Goal: Transaction & Acquisition: Purchase product/service

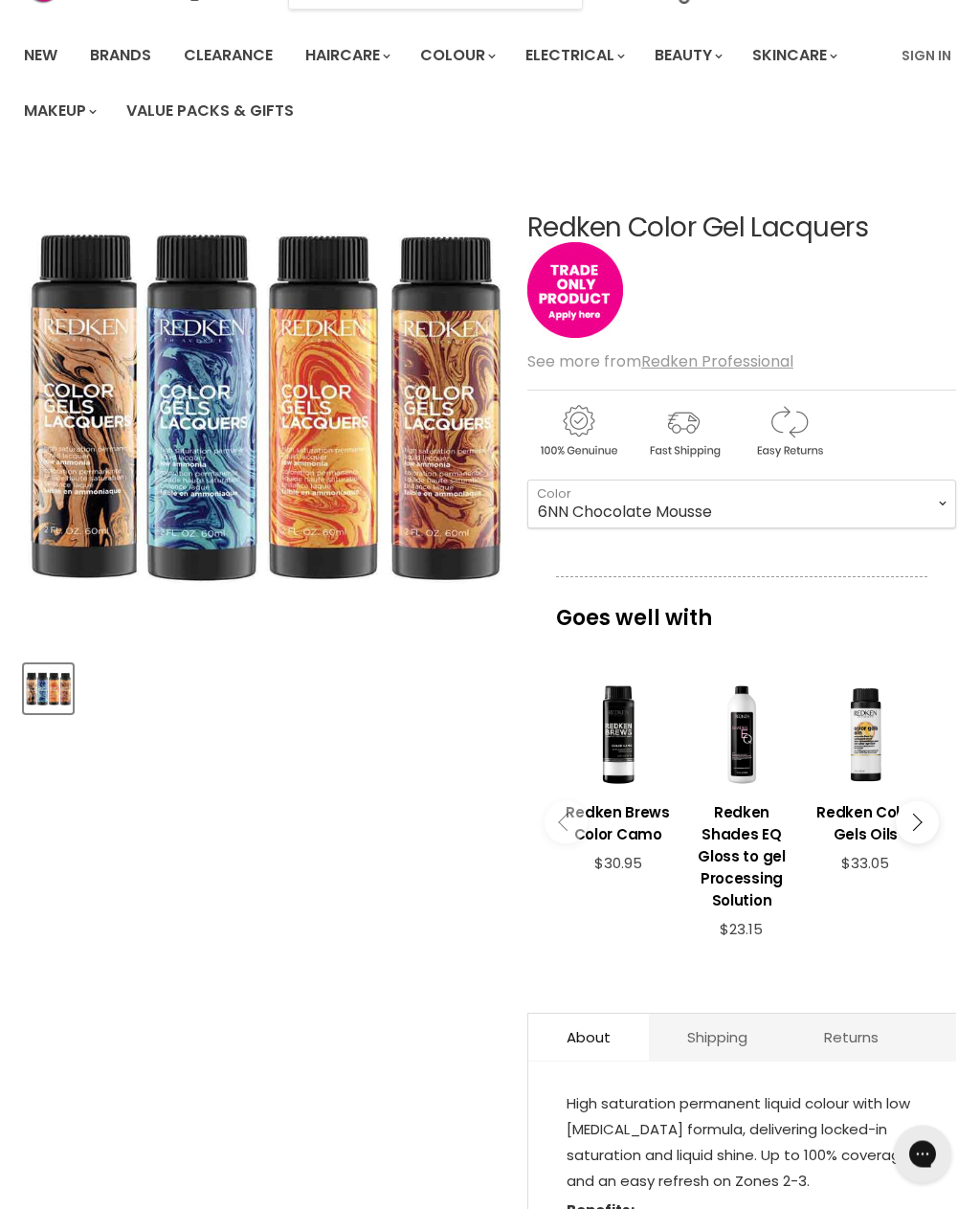
scroll to position [126, 0]
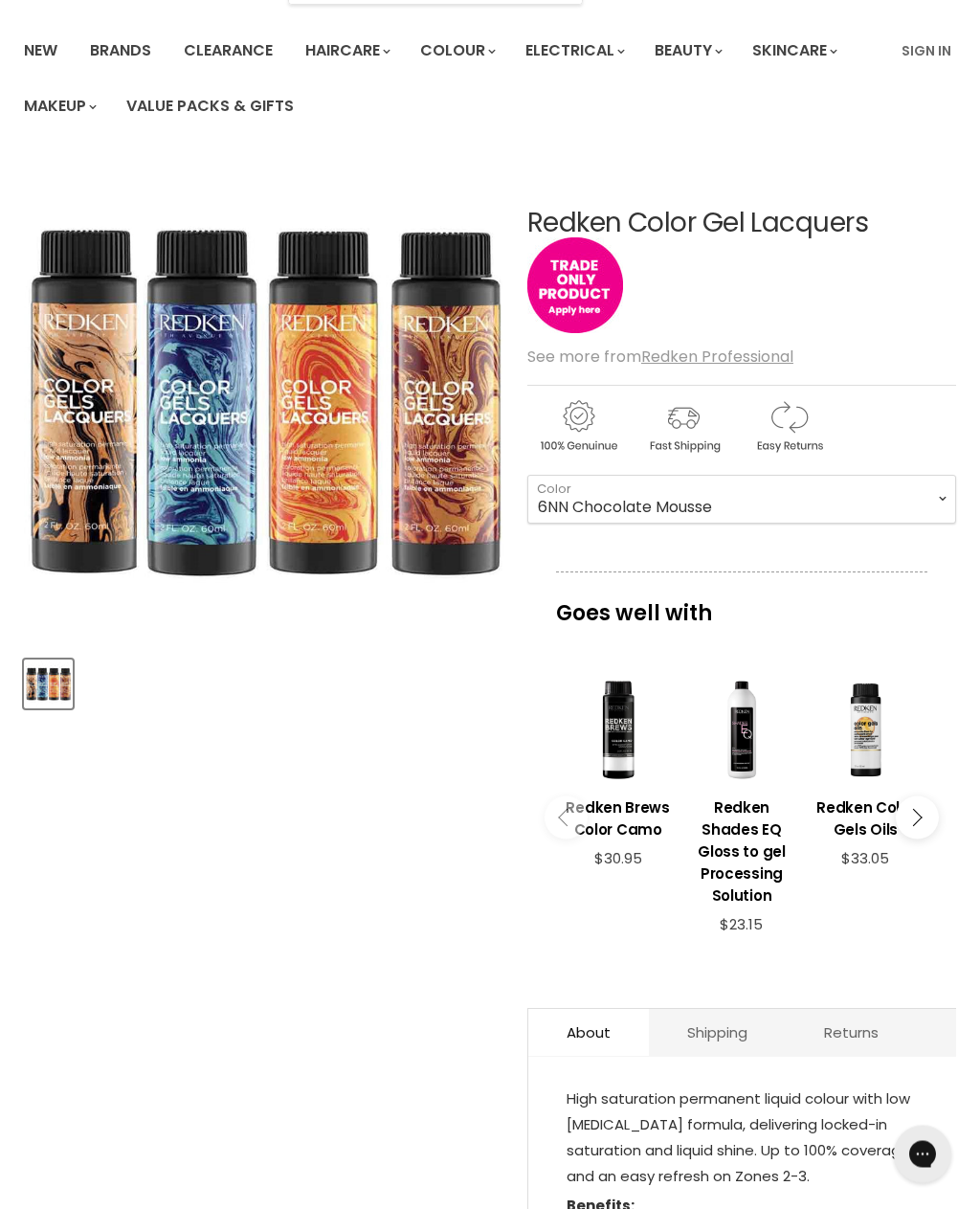
click at [923, 817] on button "Main content" at bounding box center [917, 818] width 43 height 43
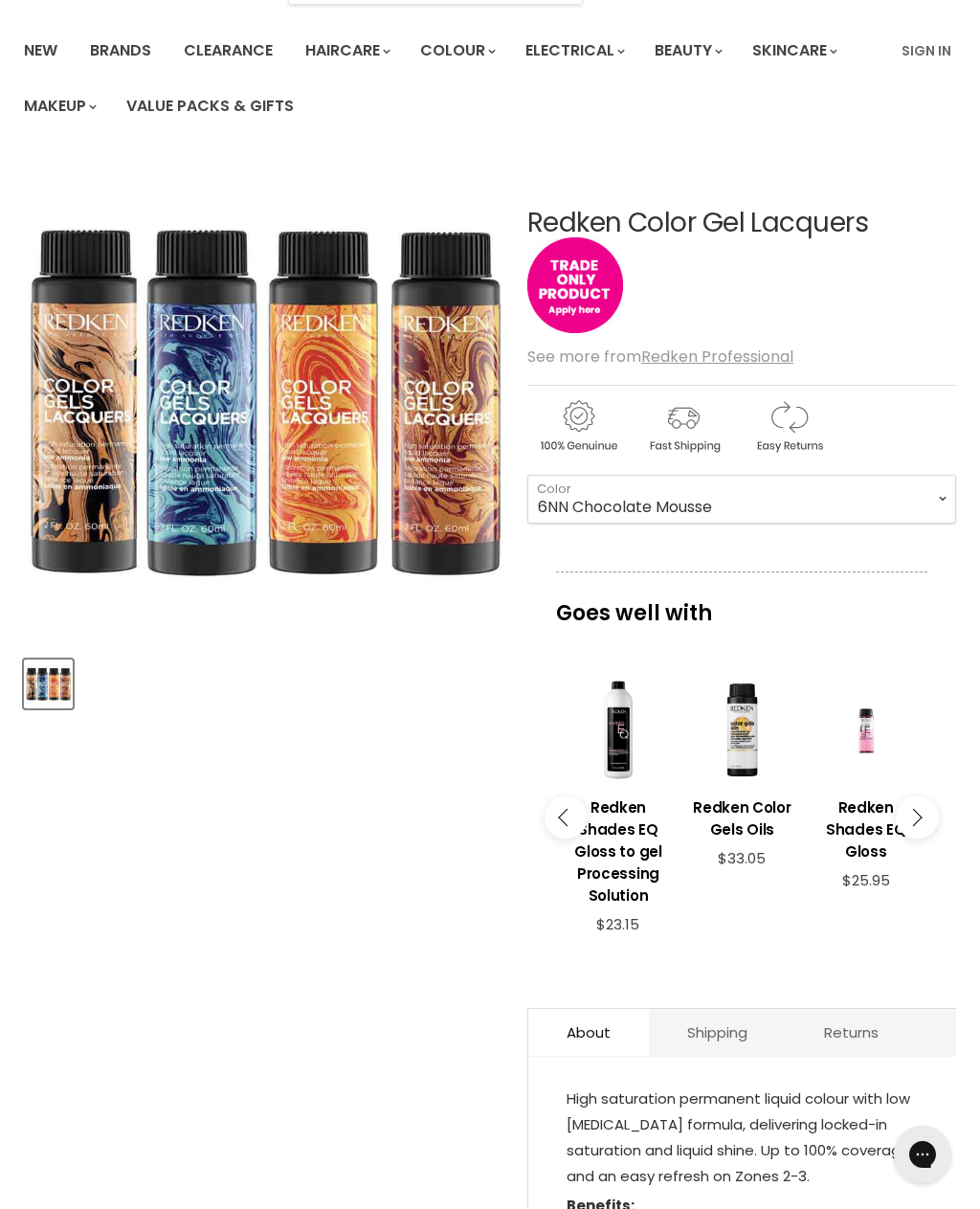
click at [927, 812] on button "Main content" at bounding box center [917, 817] width 43 height 43
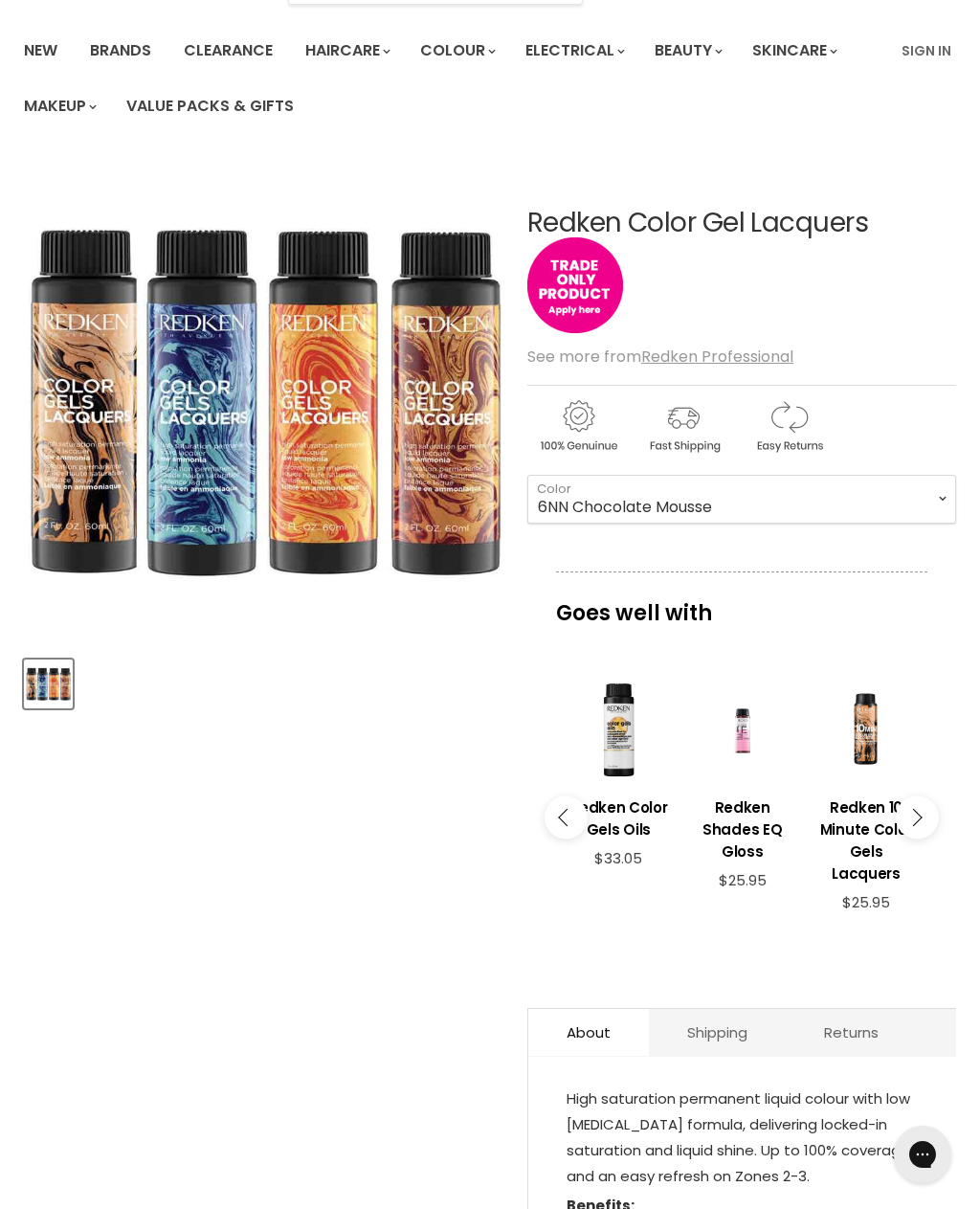
click at [915, 808] on button "Main content" at bounding box center [917, 817] width 43 height 43
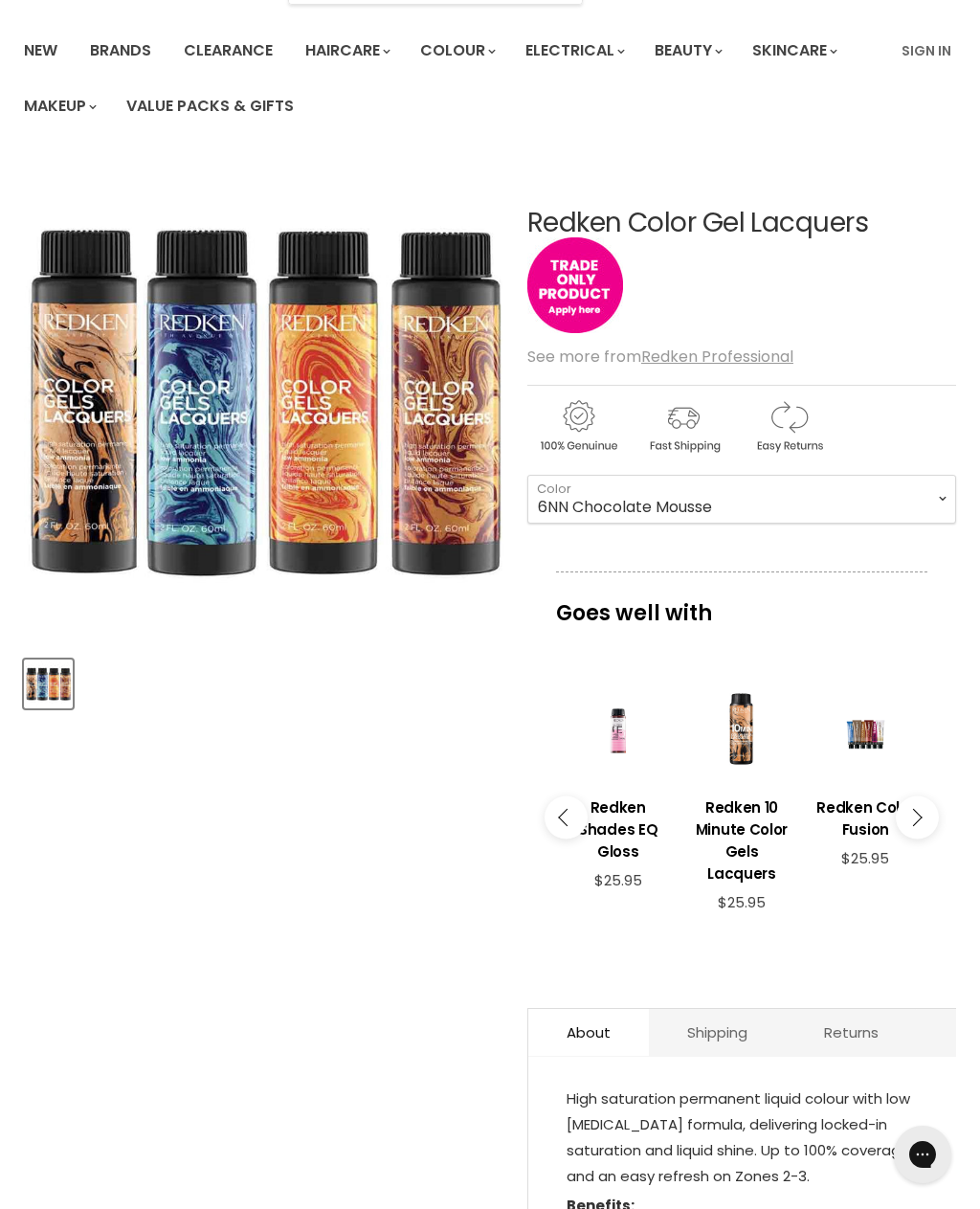
click at [919, 819] on button "Main content" at bounding box center [917, 817] width 43 height 43
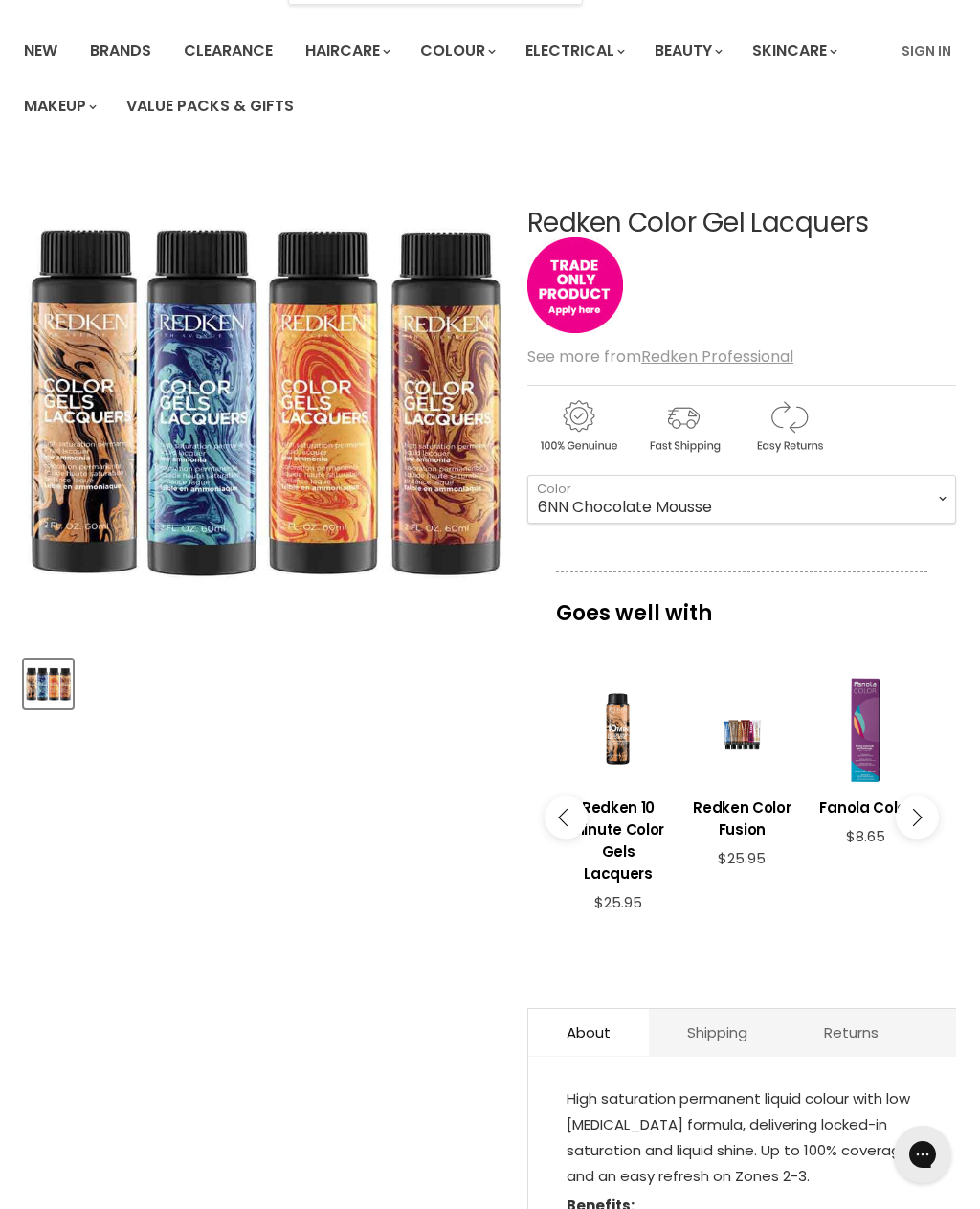
click at [915, 812] on icon "Main content" at bounding box center [913, 817] width 18 height 18
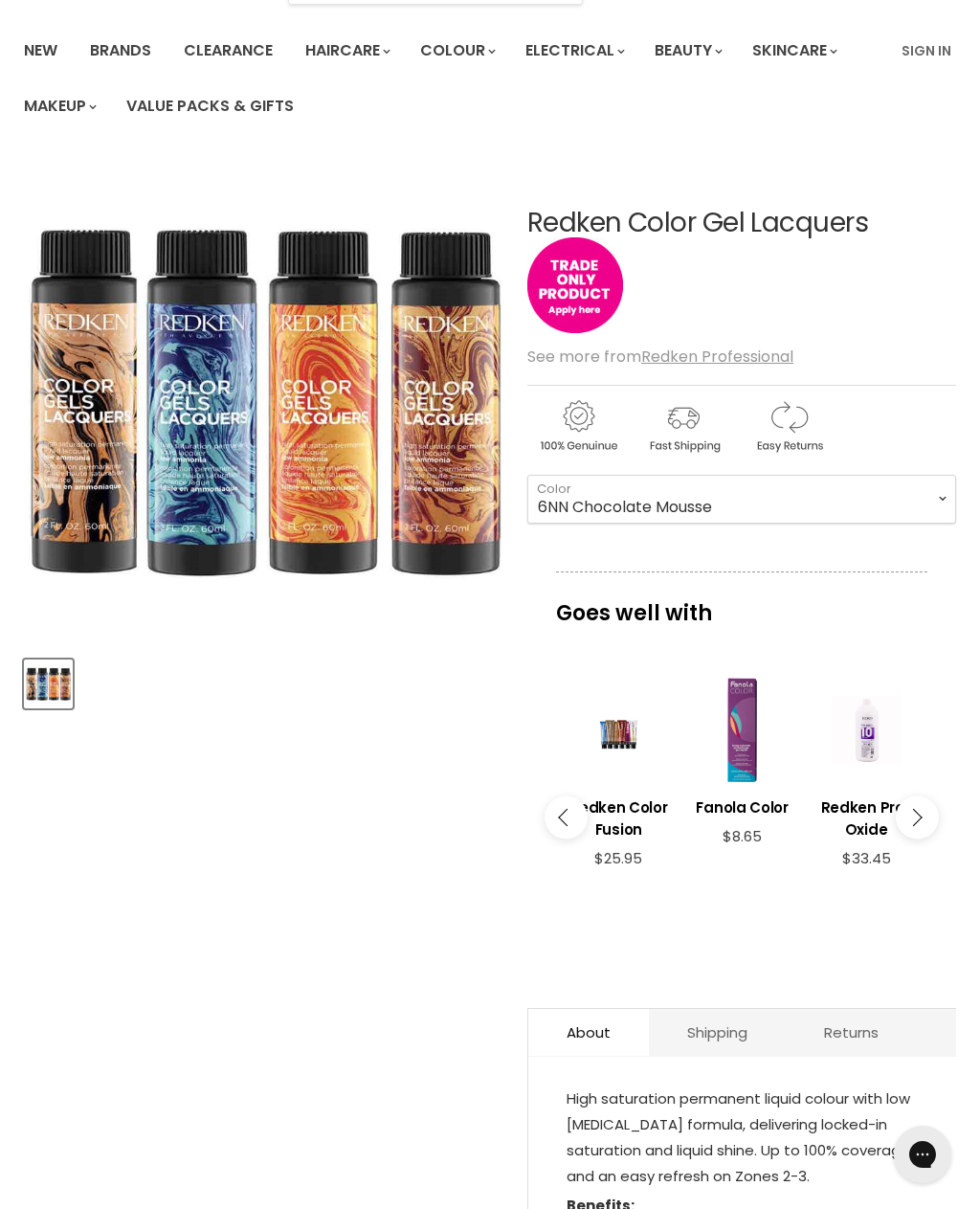
click at [920, 821] on button "Main content" at bounding box center [917, 817] width 43 height 43
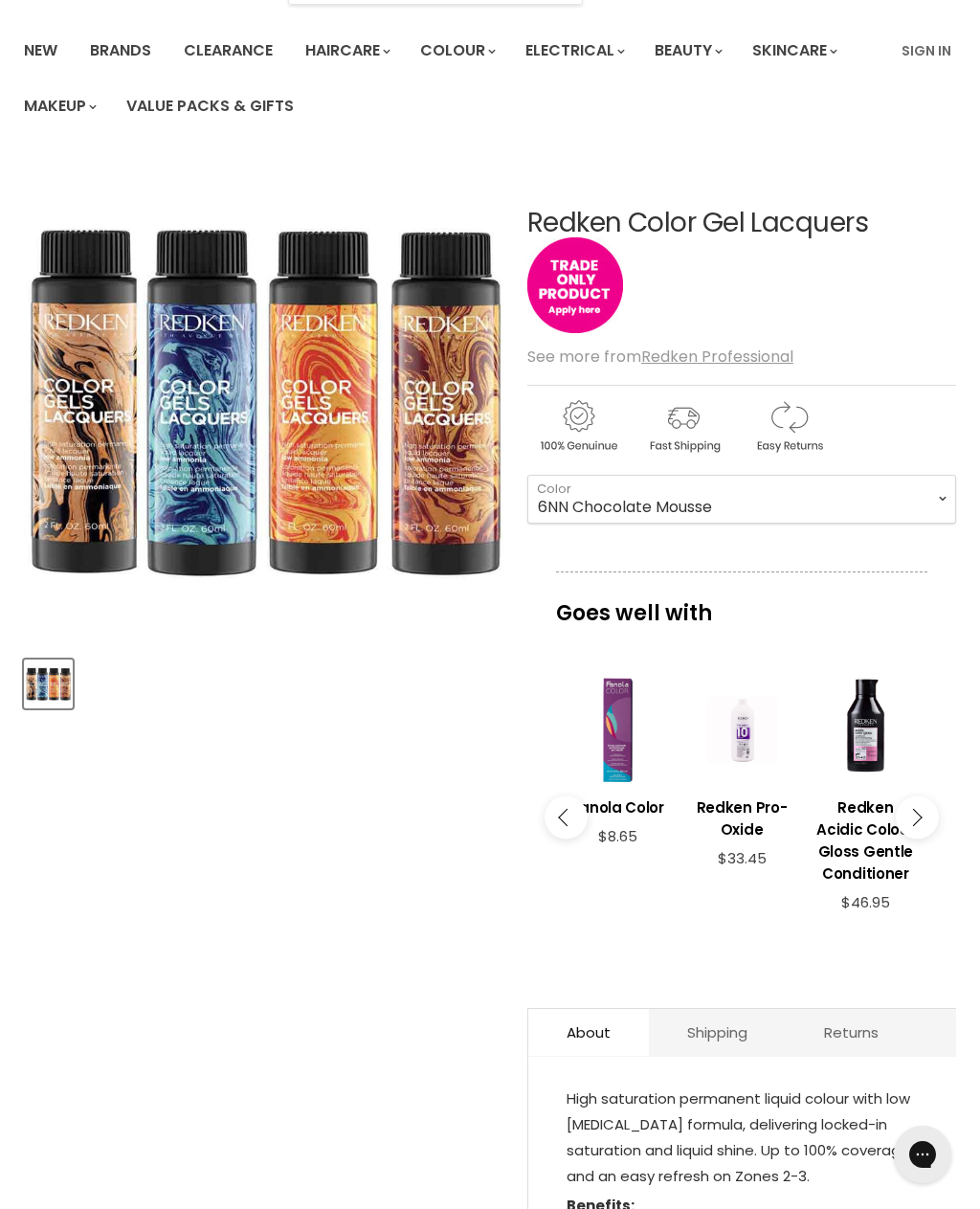
click at [749, 716] on div "Main content" at bounding box center [741, 730] width 104 height 104
